Goal: Book appointment/travel/reservation

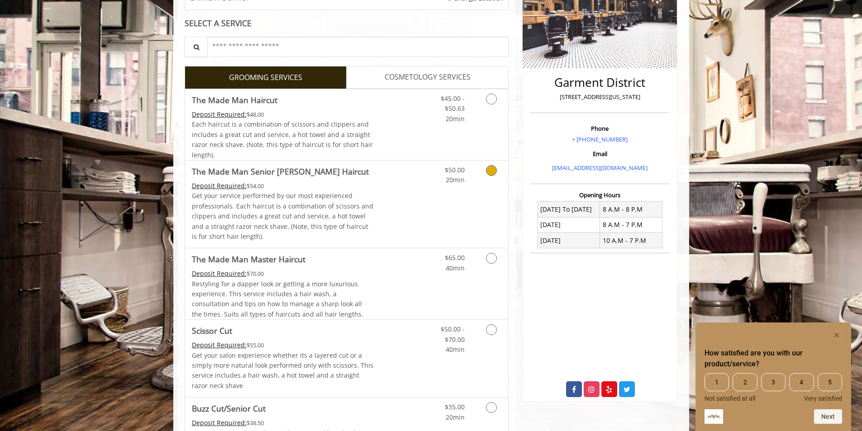
scroll to position [181, 0]
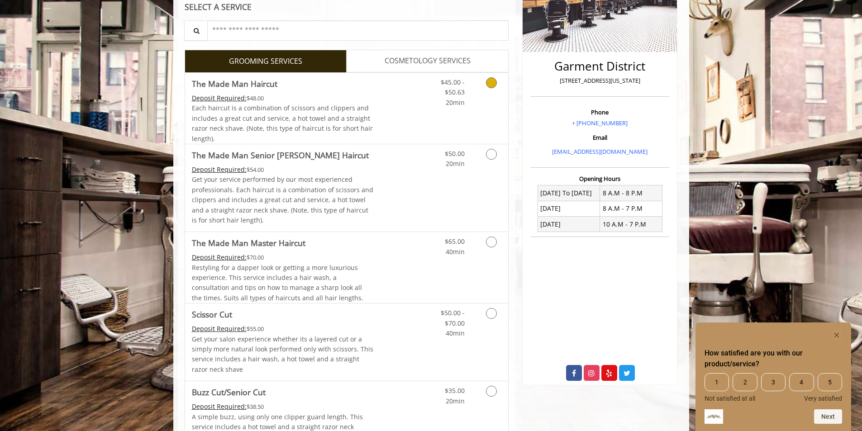
click at [486, 84] on link "Grooming services" at bounding box center [489, 90] width 23 height 35
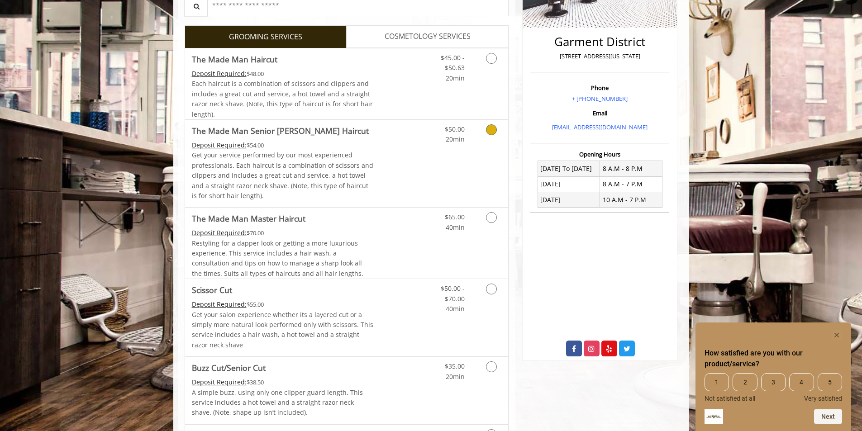
scroll to position [226, 0]
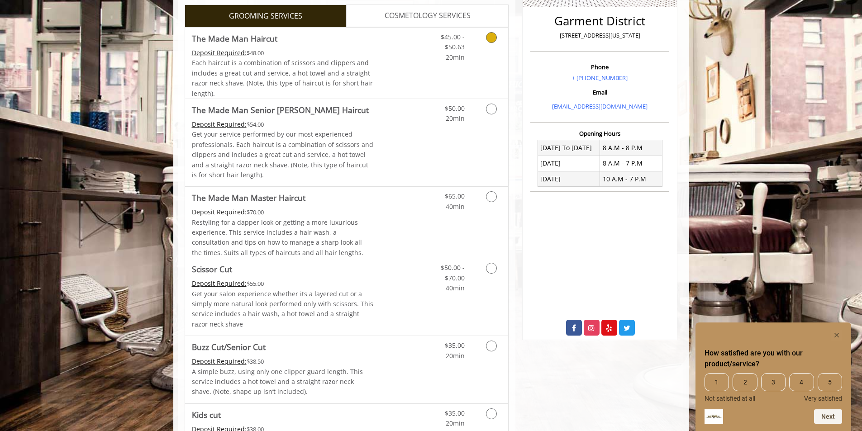
click at [488, 38] on icon "Grooming services" at bounding box center [491, 37] width 11 height 11
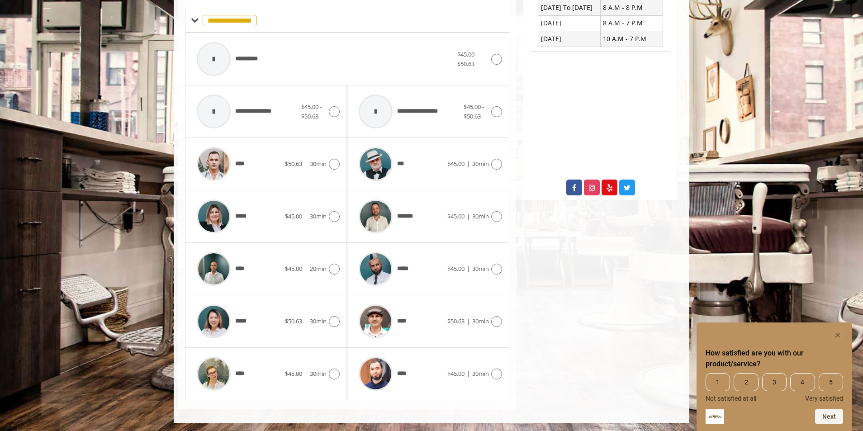
scroll to position [367, 0]
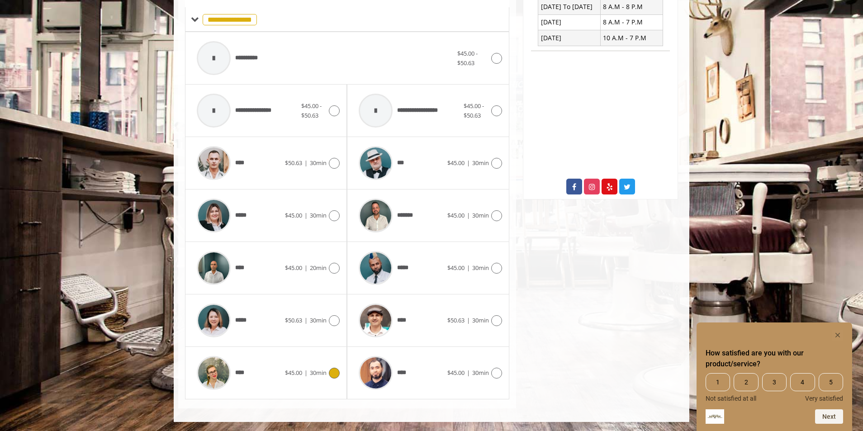
click at [208, 374] on img at bounding box center [214, 373] width 34 height 34
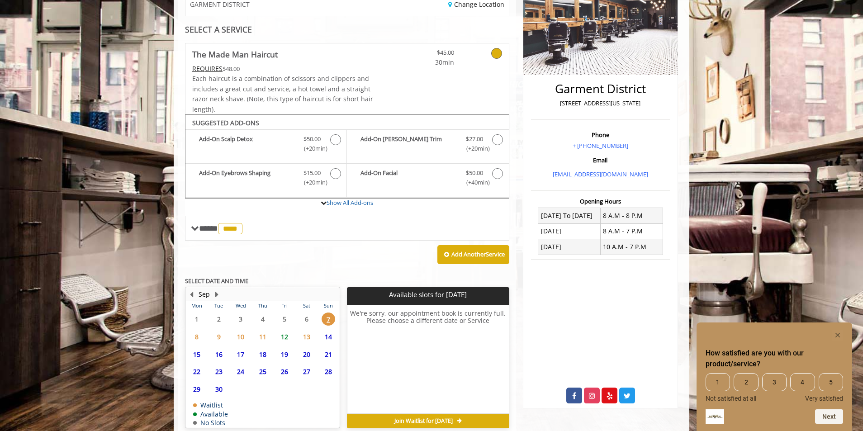
scroll to position [200, 0]
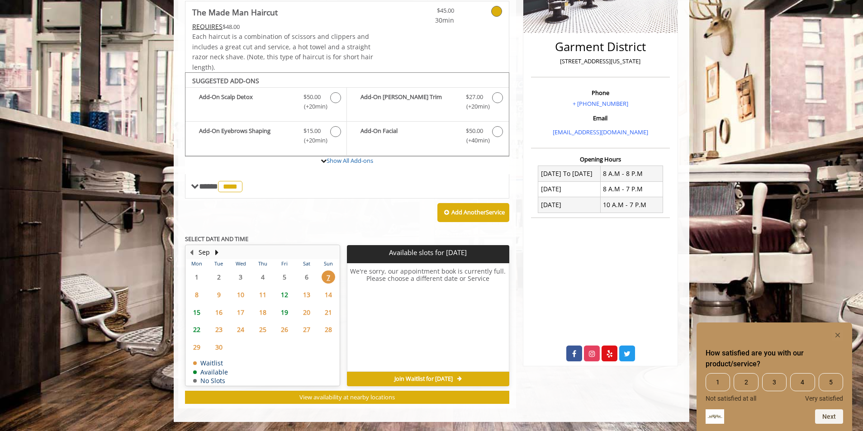
click at [327, 277] on span "7" at bounding box center [329, 277] width 14 height 13
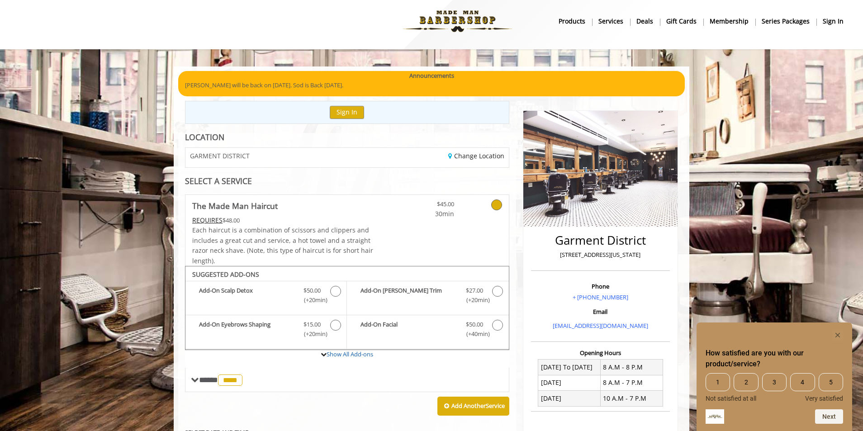
scroll to position [0, 0]
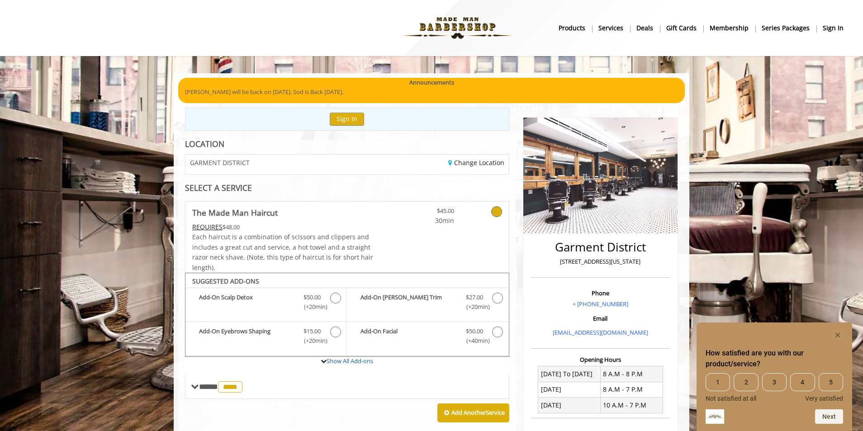
click at [124, 202] on body "**********" at bounding box center [431, 347] width 863 height 549
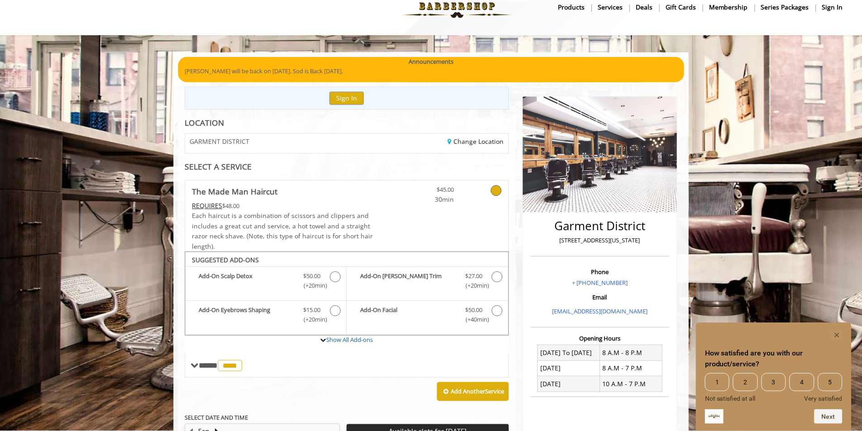
scroll to position [19, 0]
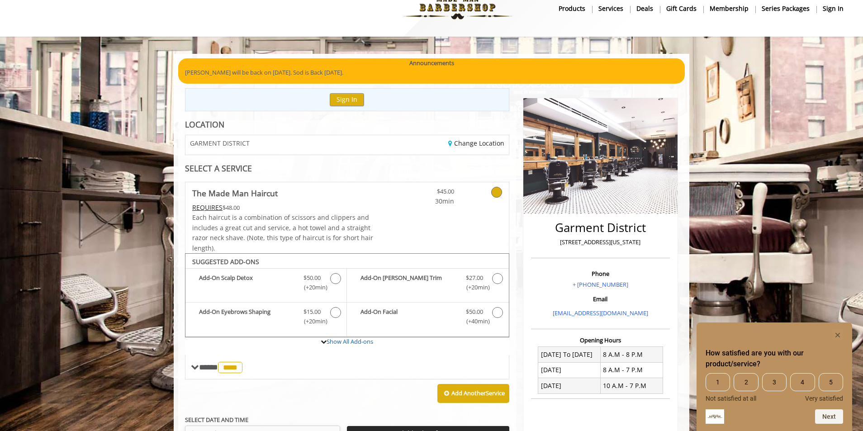
click at [494, 190] on icon at bounding box center [496, 192] width 11 height 11
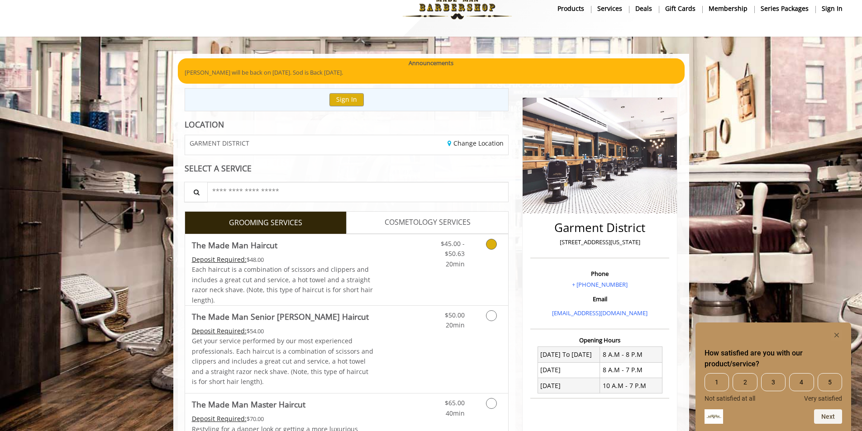
click at [491, 241] on icon "Grooming services" at bounding box center [491, 244] width 11 height 11
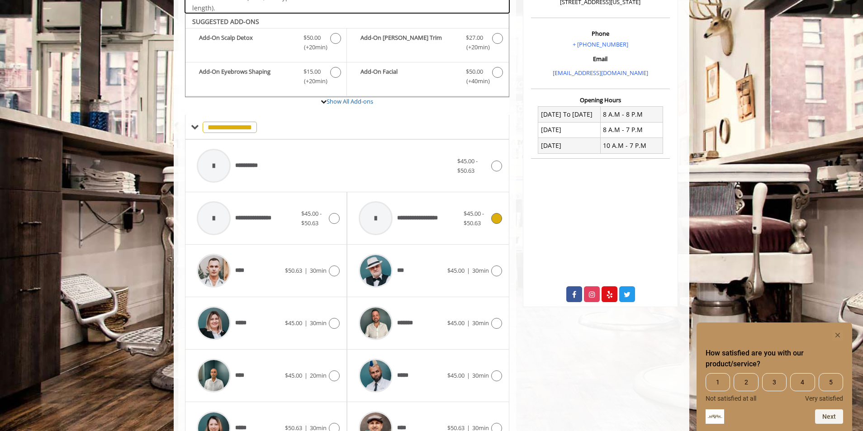
scroll to position [273, 0]
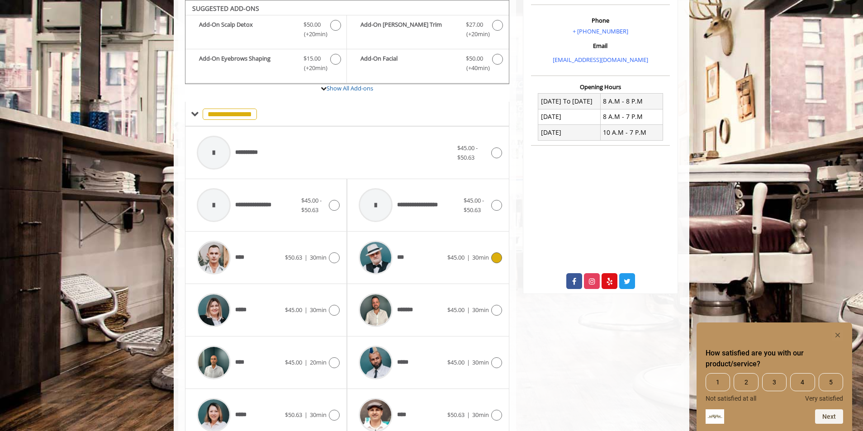
click at [492, 258] on icon at bounding box center [496, 257] width 11 height 11
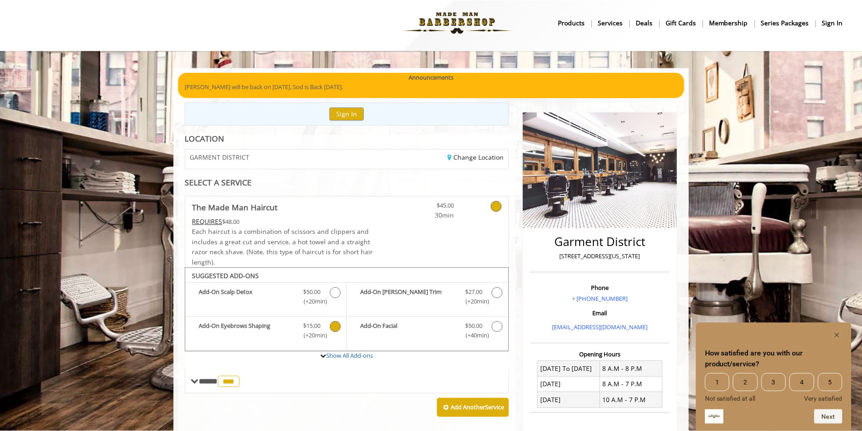
scroll to position [0, 0]
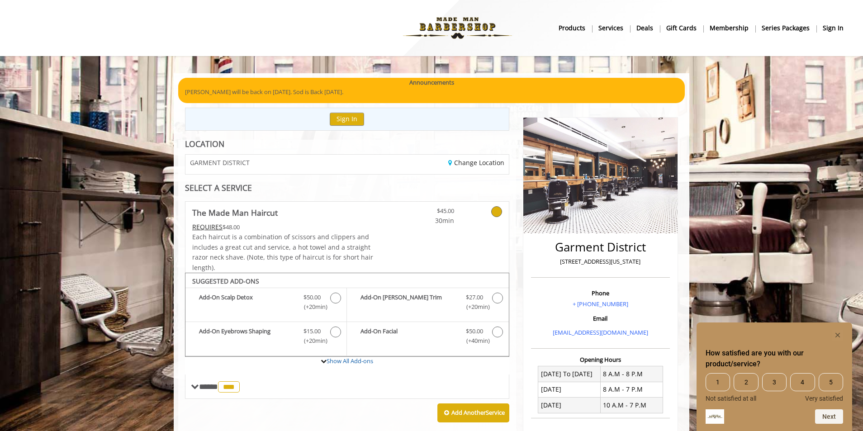
click at [498, 214] on icon at bounding box center [496, 211] width 11 height 11
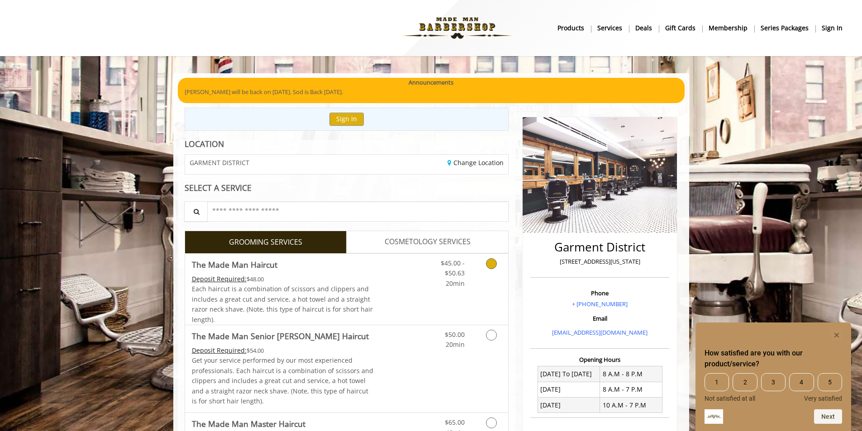
click at [495, 265] on icon "Grooming services" at bounding box center [491, 263] width 11 height 11
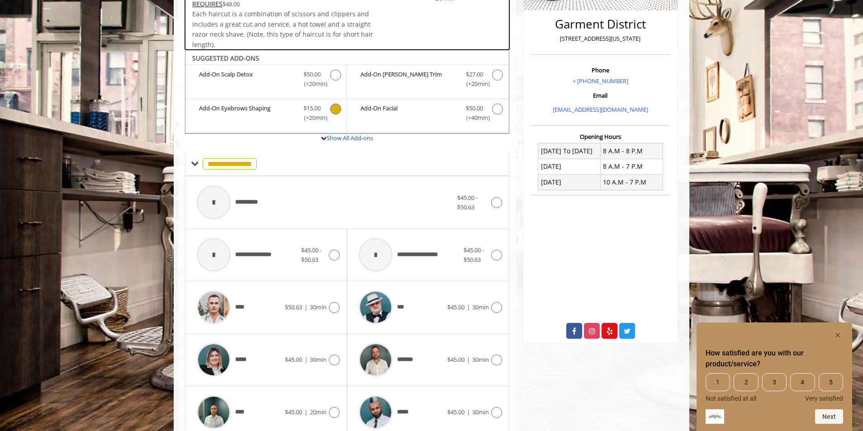
scroll to position [318, 0]
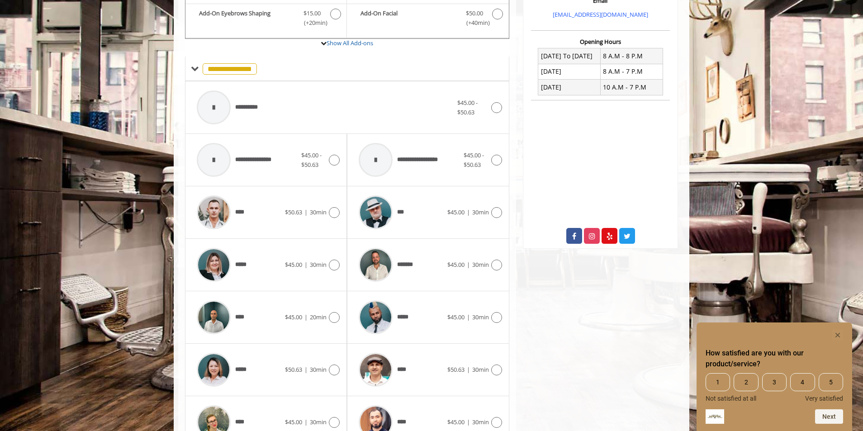
click at [495, 109] on icon at bounding box center [496, 107] width 11 height 11
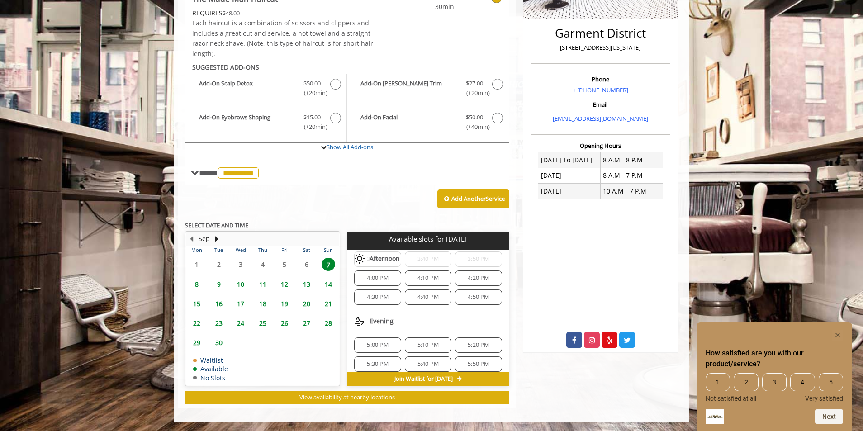
scroll to position [0, 0]
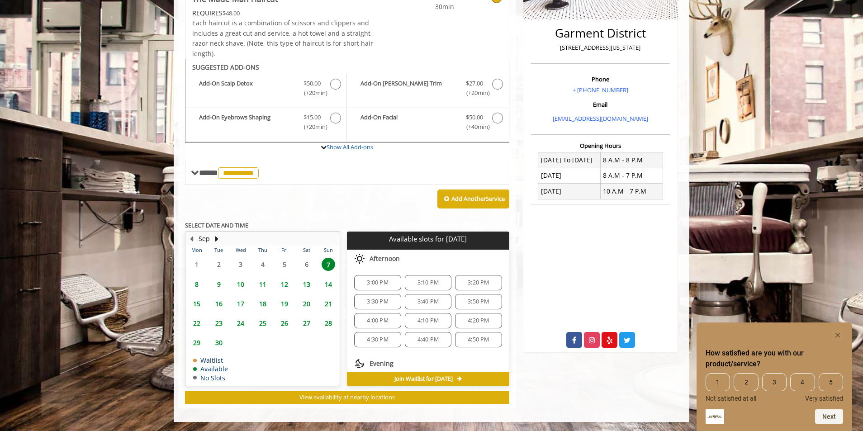
click at [518, 226] on div "[GEOGRAPHIC_DATA][STREET_ADDRESS][US_STATE] Phone + [PHONE_NUMBER] Email [EMAIL…" at bounding box center [600, 151] width 169 height 515
